Goal: Navigation & Orientation: Find specific page/section

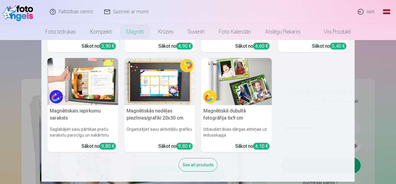
scroll to position [90, 0]
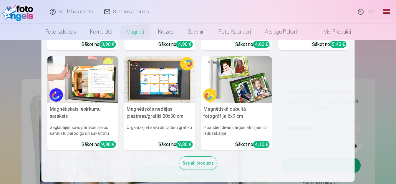
click at [203, 161] on div "See all products" at bounding box center [198, 163] width 39 height 14
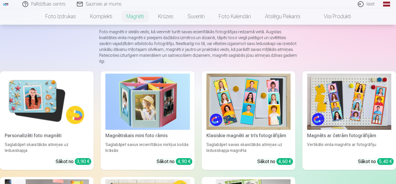
scroll to position [59, 0]
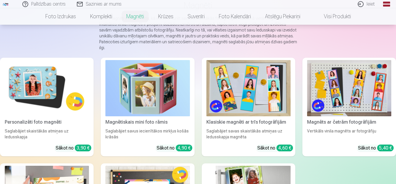
click at [49, 82] on img at bounding box center [47, 88] width 84 height 56
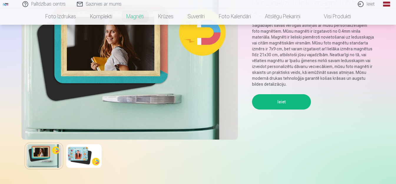
scroll to position [29, 0]
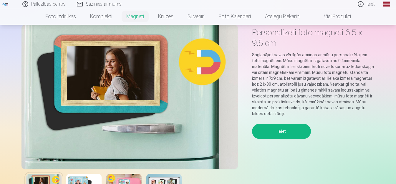
click at [78, 179] on img at bounding box center [83, 186] width 35 height 24
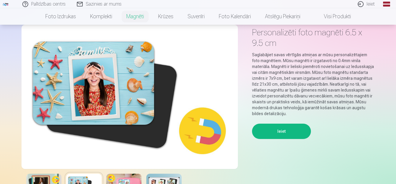
click at [118, 179] on img at bounding box center [123, 186] width 35 height 24
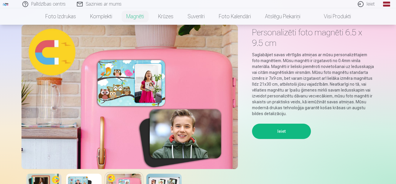
click at [169, 181] on img at bounding box center [163, 186] width 35 height 24
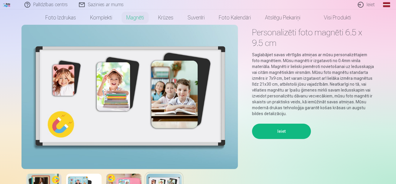
scroll to position [0, 0]
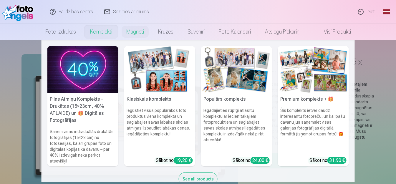
click at [95, 33] on link "Komplekti" at bounding box center [101, 32] width 36 height 16
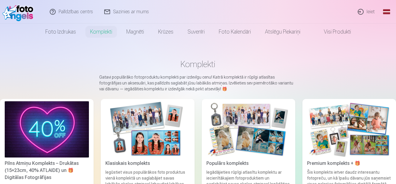
click at [345, 32] on link "Visi produkti" at bounding box center [332, 32] width 51 height 16
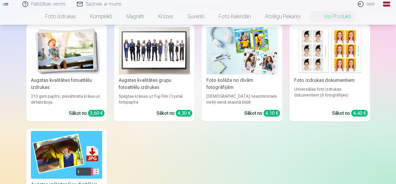
scroll to position [59, 0]
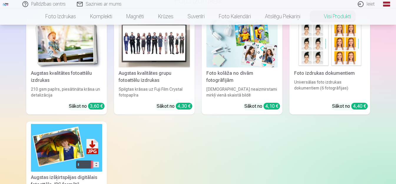
click at [237, 74] on div "Foto kolāža no divām fotogrāfijām" at bounding box center [242, 77] width 76 height 14
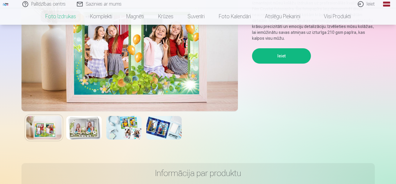
scroll to position [88, 0]
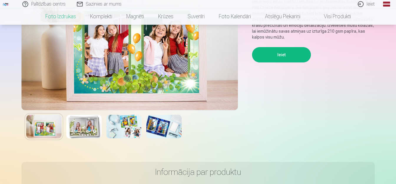
click at [85, 125] on img at bounding box center [83, 127] width 35 height 24
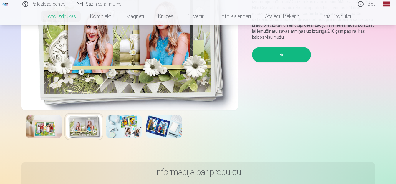
click at [122, 130] on img at bounding box center [123, 127] width 35 height 24
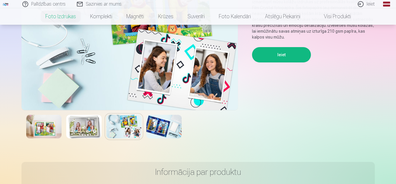
click at [164, 129] on img at bounding box center [163, 127] width 35 height 24
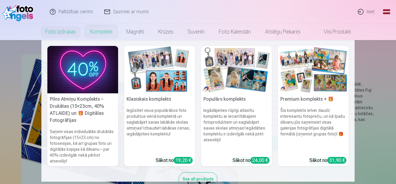
scroll to position [16, 0]
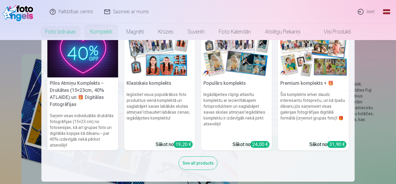
click at [209, 166] on div "See all products" at bounding box center [198, 163] width 39 height 14
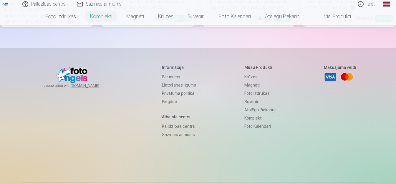
scroll to position [206, 0]
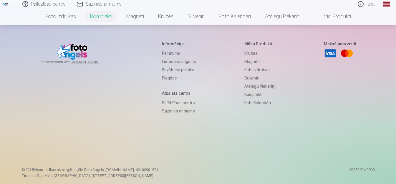
click at [169, 53] on link "Par mums" at bounding box center [179, 53] width 34 height 8
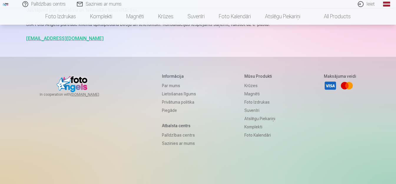
scroll to position [589, 0]
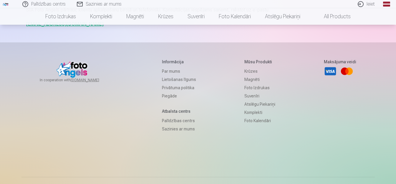
click at [168, 81] on link "Lietošanas līgums" at bounding box center [179, 79] width 34 height 8
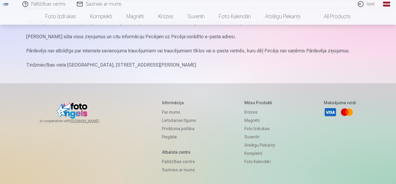
scroll to position [766, 0]
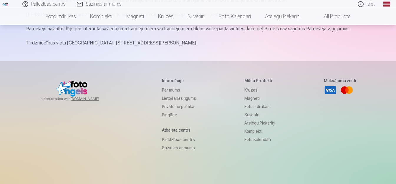
click at [180, 144] on link "Palīdzības centrs" at bounding box center [179, 139] width 34 height 8
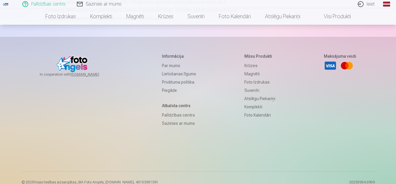
scroll to position [442, 0]
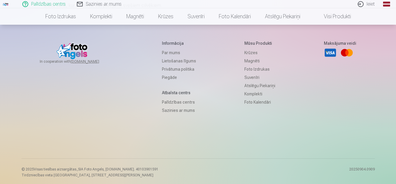
click at [183, 115] on link "Sazinies ar mums" at bounding box center [179, 110] width 34 height 8
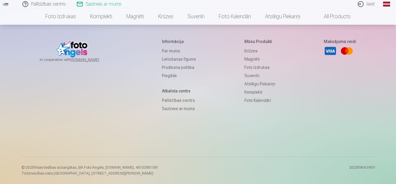
click at [166, 52] on link "Par mums" at bounding box center [179, 51] width 34 height 8
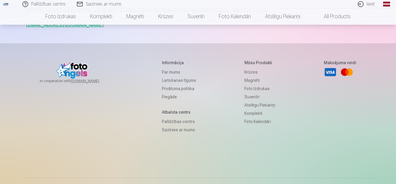
scroll to position [589, 0]
click at [180, 87] on link "Privātuma politika" at bounding box center [179, 88] width 34 height 8
click at [251, 80] on link "Magnēti" at bounding box center [259, 79] width 31 height 8
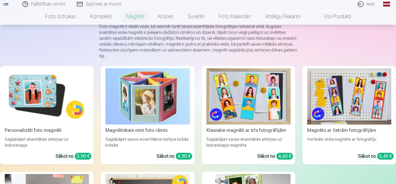
scroll to position [88, 0]
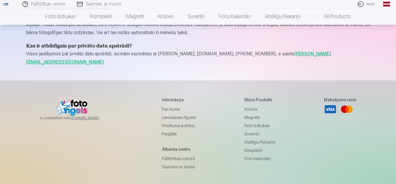
scroll to position [854, 0]
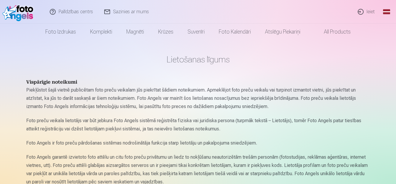
scroll to position [766, 0]
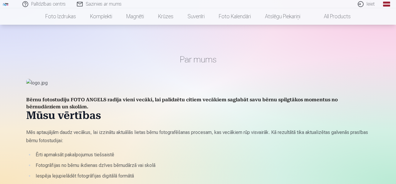
scroll to position [589, 0]
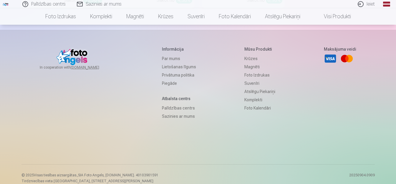
scroll to position [1824, 0]
click at [163, 54] on link "Par mums" at bounding box center [179, 58] width 34 height 8
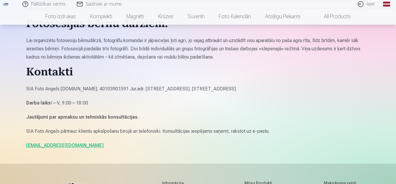
scroll to position [501, 0]
